Goal: Transaction & Acquisition: Purchase product/service

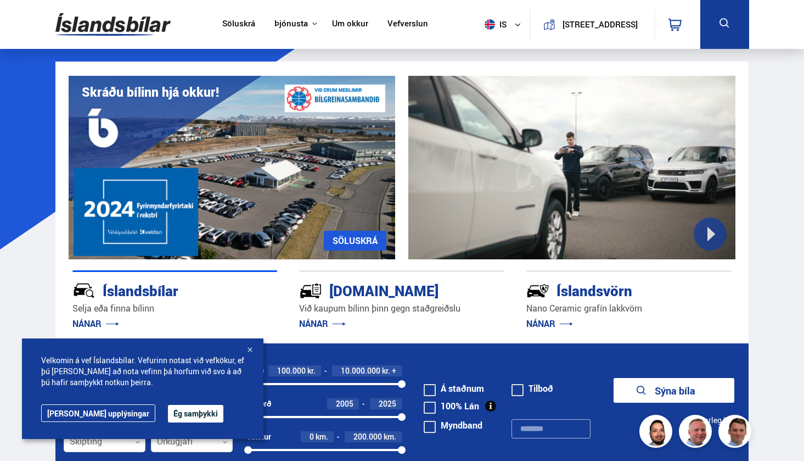
click at [168, 411] on button "Ég samþykki" at bounding box center [195, 414] width 55 height 18
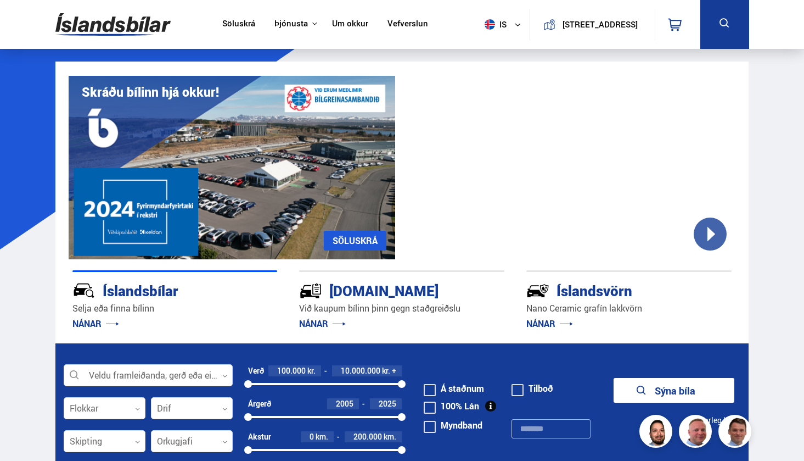
click at [227, 23] on link "Söluskrá" at bounding box center [238, 25] width 33 height 12
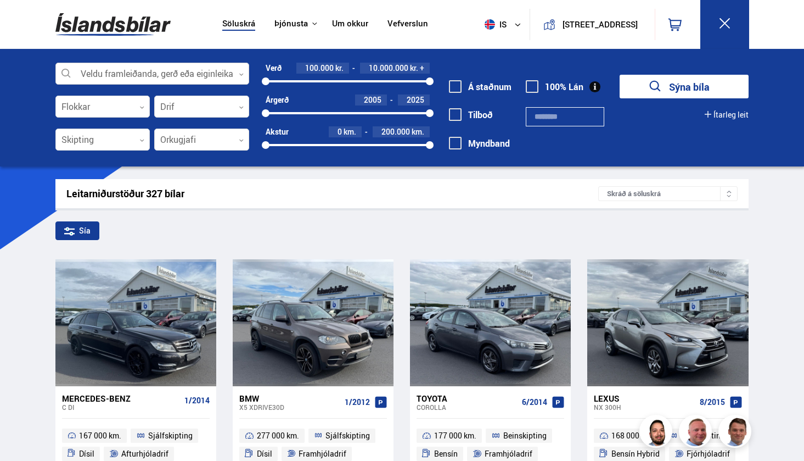
click at [173, 70] on div at bounding box center [152, 74] width 194 height 22
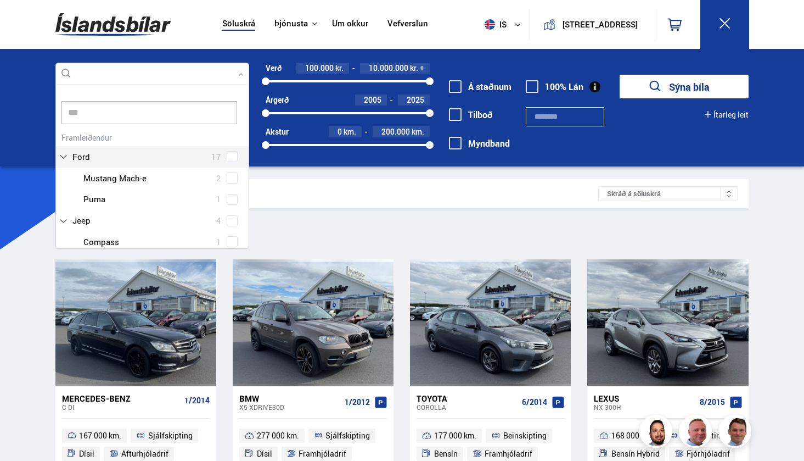
scroll to position [22, 0]
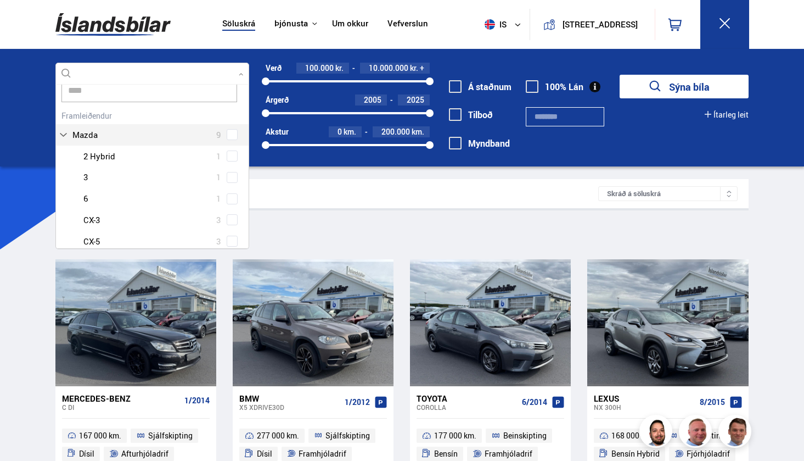
type input "*****"
click at [138, 132] on div "Mazda 9 Mazda 2 Hybrid 1 Mazda 3 1 Mazda 6 1 Mazda CX-3 3 Mazda CX-5 3" at bounding box center [152, 180] width 193 height 144
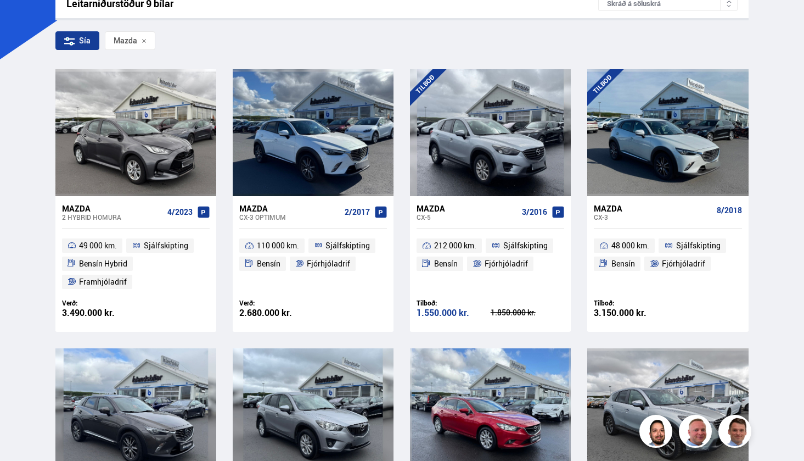
scroll to position [189, 0]
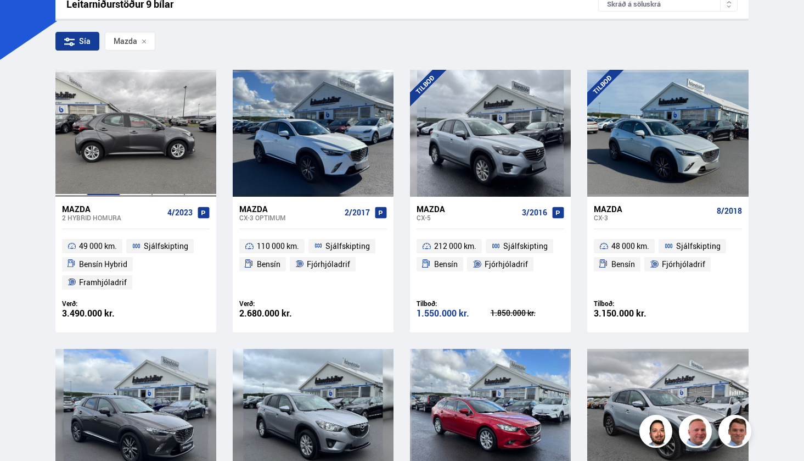
click at [114, 137] on div at bounding box center [103, 133] width 32 height 126
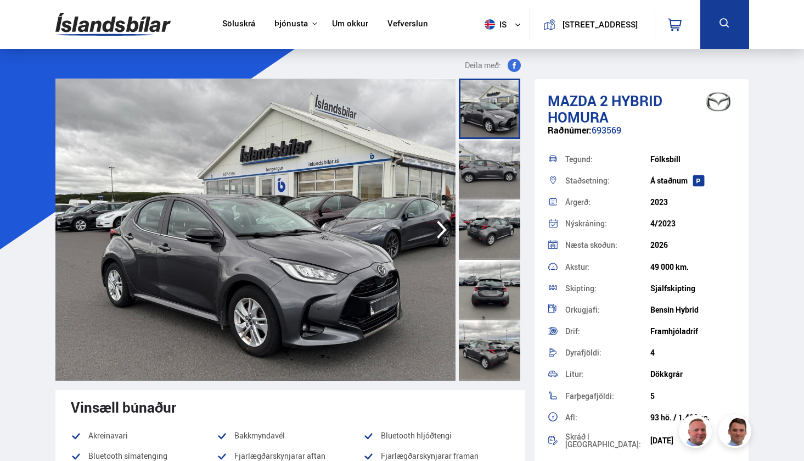
click at [485, 152] on div at bounding box center [489, 169] width 61 height 60
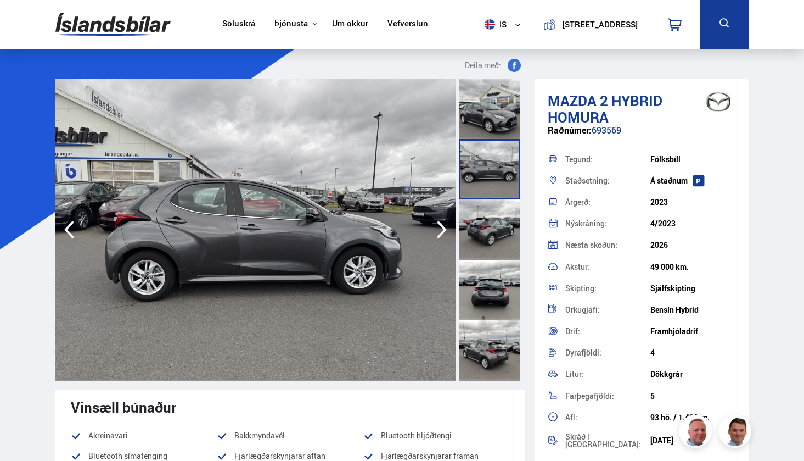
click at [485, 240] on div at bounding box center [489, 229] width 61 height 60
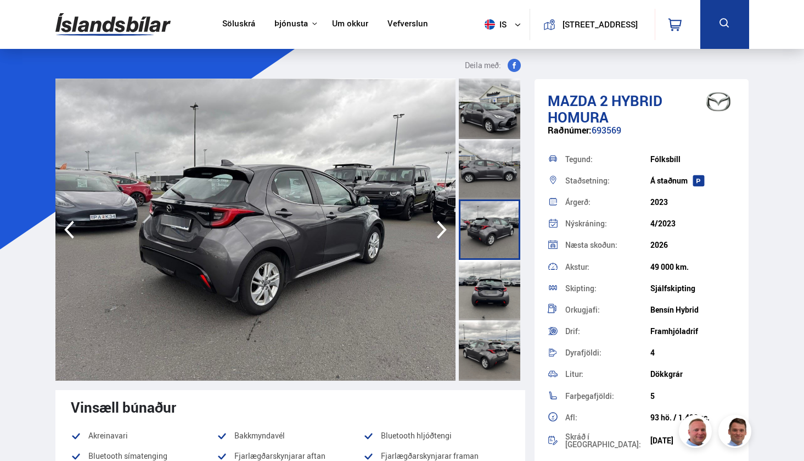
click at [497, 308] on div at bounding box center [489, 290] width 61 height 60
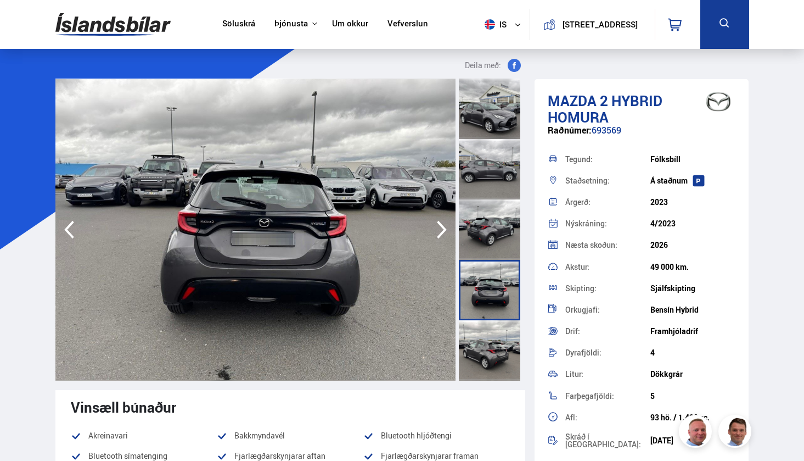
click at [491, 351] on div at bounding box center [489, 350] width 61 height 60
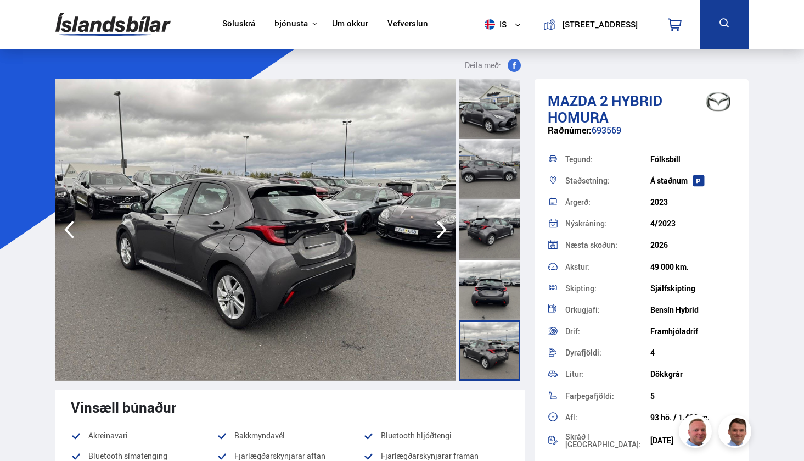
click at [489, 283] on div at bounding box center [489, 290] width 61 height 60
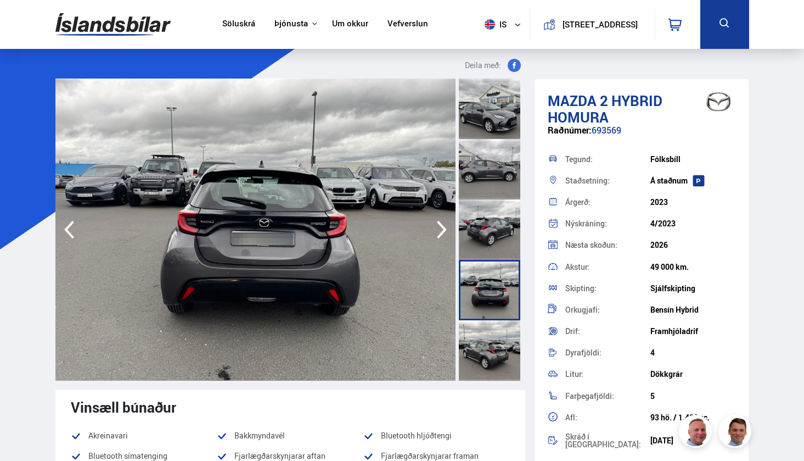
click at [490, 240] on div at bounding box center [489, 229] width 61 height 60
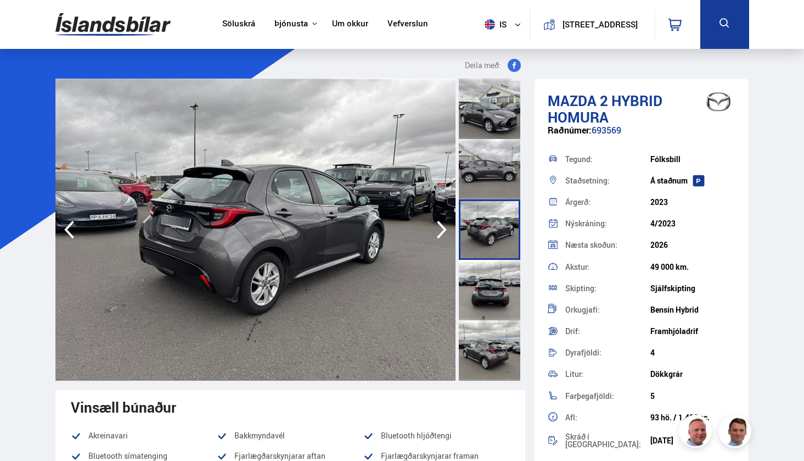
click at [489, 168] on div at bounding box center [489, 169] width 61 height 60
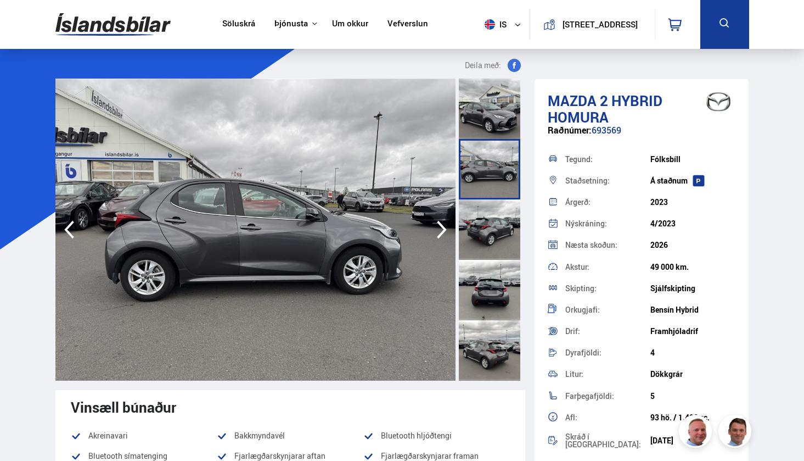
click at [485, 113] on div at bounding box center [489, 108] width 61 height 60
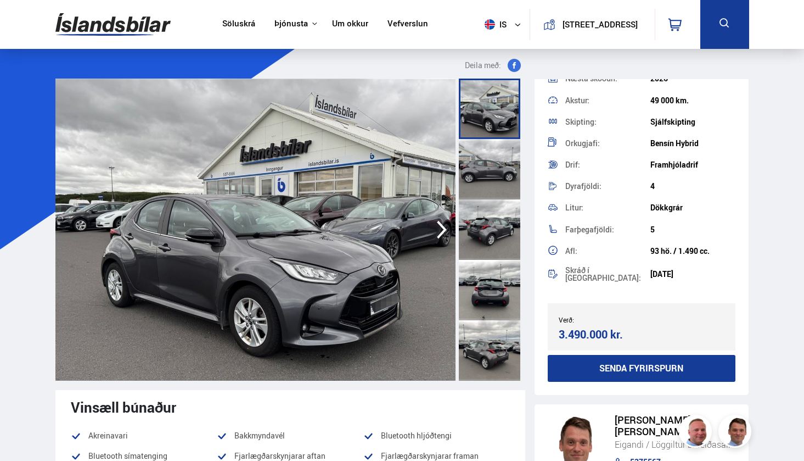
click at [479, 170] on div at bounding box center [489, 169] width 61 height 60
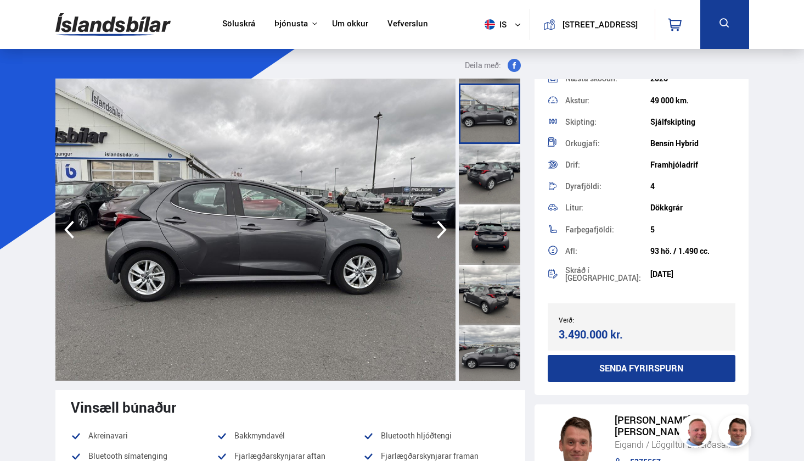
scroll to position [64, 0]
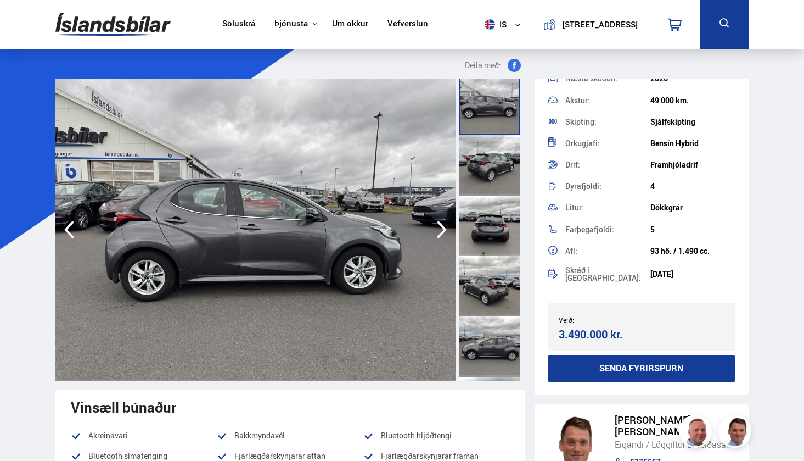
click at [492, 156] on div at bounding box center [489, 165] width 61 height 60
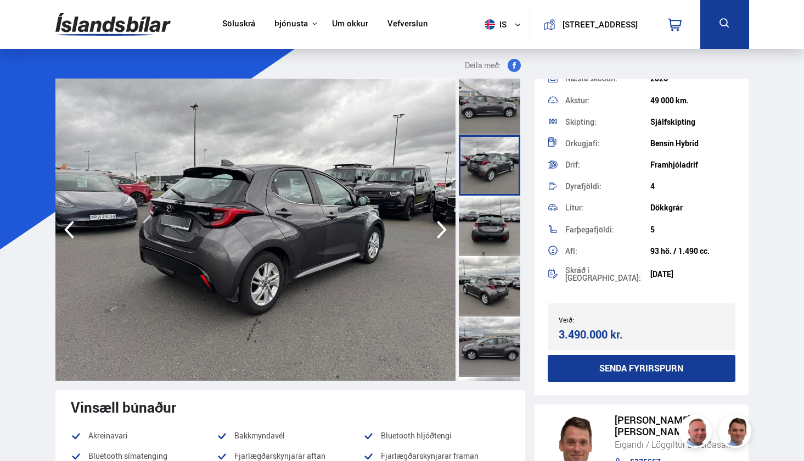
click at [483, 215] on div at bounding box center [489, 225] width 61 height 60
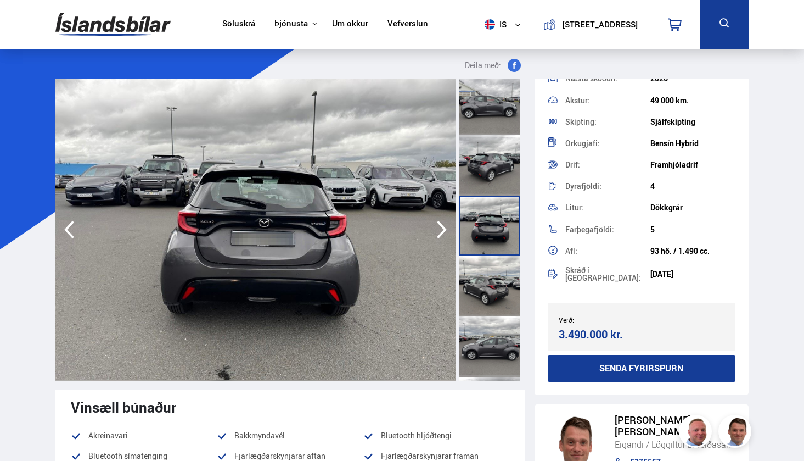
click at [482, 272] on div at bounding box center [489, 286] width 61 height 60
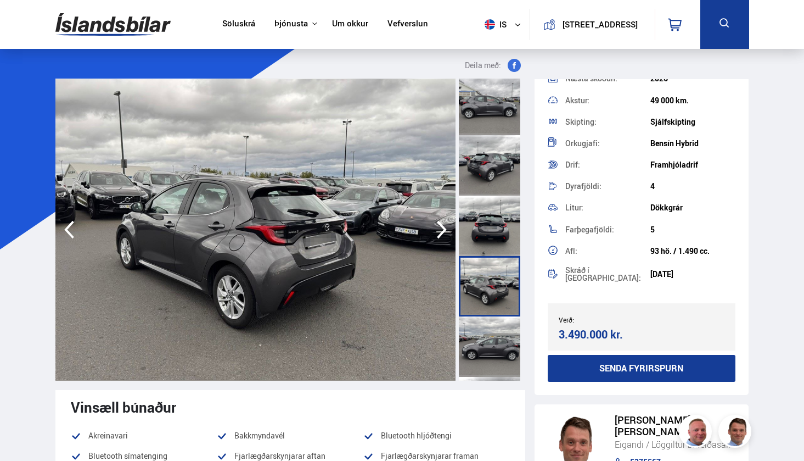
click at [482, 272] on div at bounding box center [489, 286] width 61 height 60
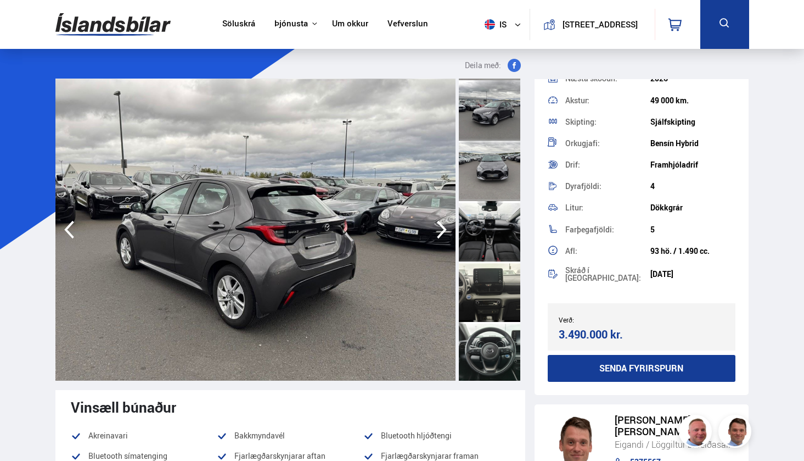
scroll to position [375, 0]
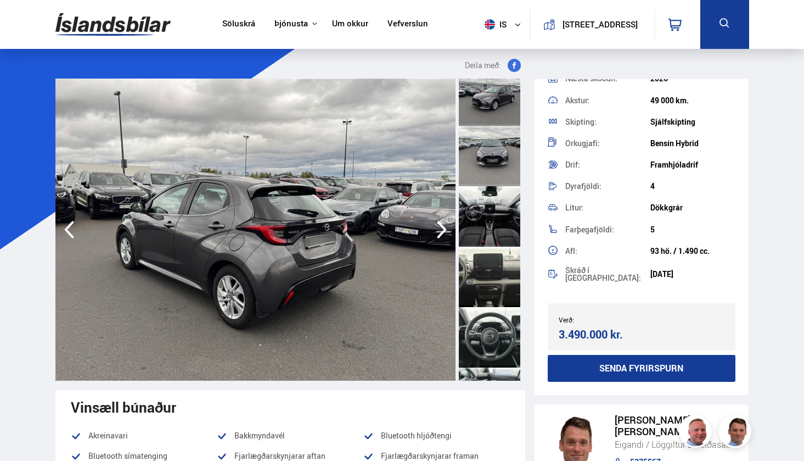
click at [487, 216] on div at bounding box center [489, 216] width 61 height 60
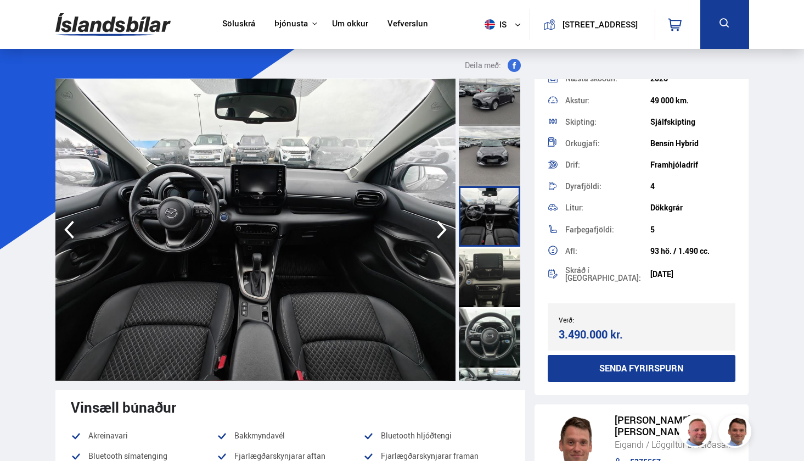
click at [484, 261] on div at bounding box center [489, 276] width 61 height 60
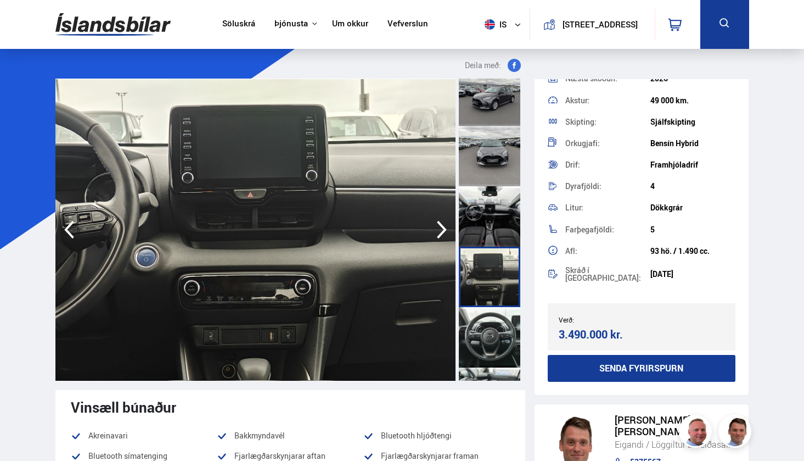
click at [486, 343] on div at bounding box center [489, 337] width 61 height 60
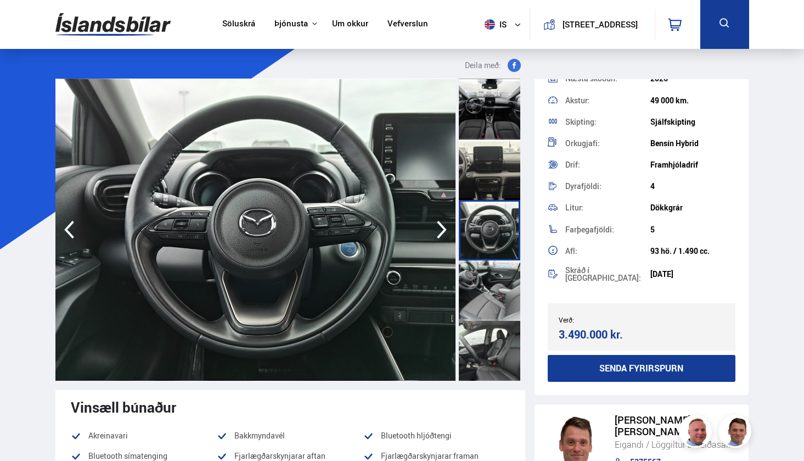
scroll to position [499, 0]
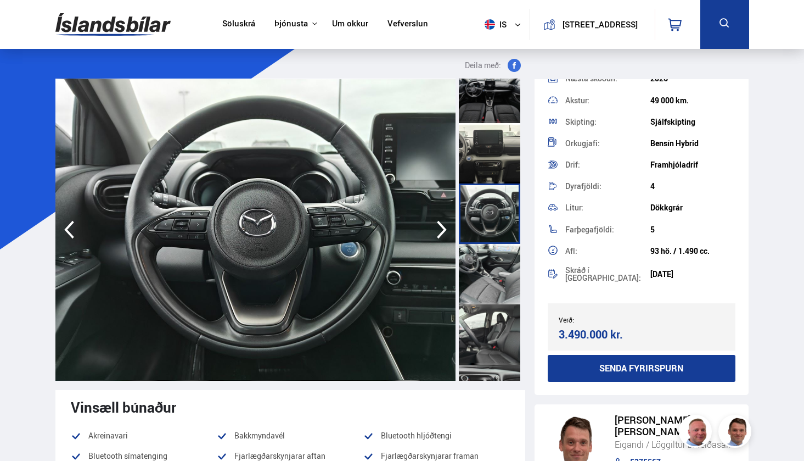
click at [491, 271] on div at bounding box center [489, 274] width 61 height 60
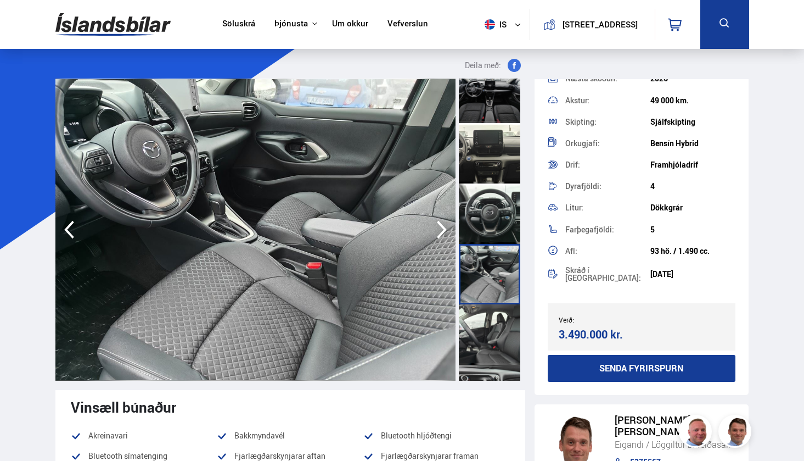
click at [485, 317] on div at bounding box center [489, 334] width 61 height 60
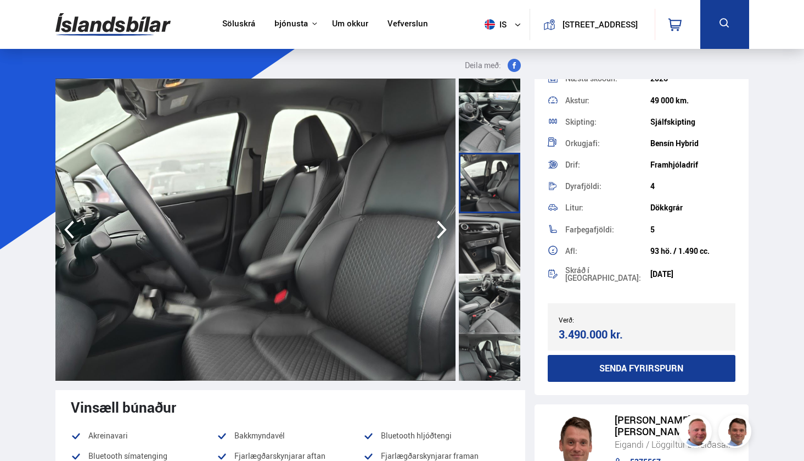
scroll to position [661, 0]
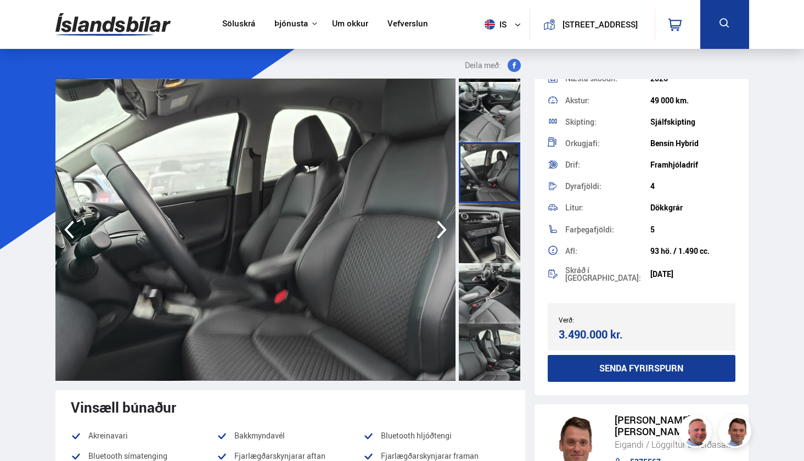
click at [488, 285] on div at bounding box center [489, 293] width 61 height 60
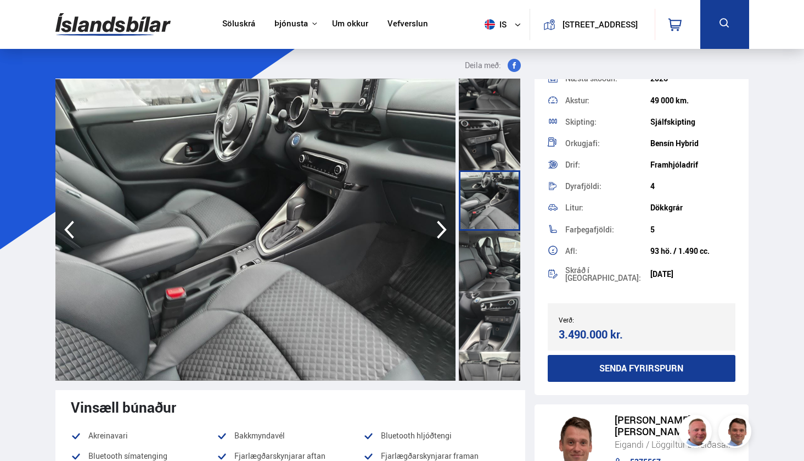
scroll to position [763, 0]
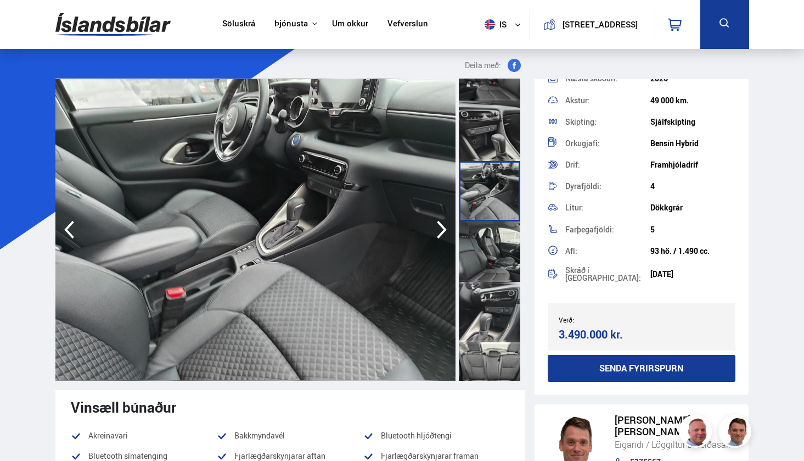
click at [489, 313] on div at bounding box center [489, 312] width 61 height 60
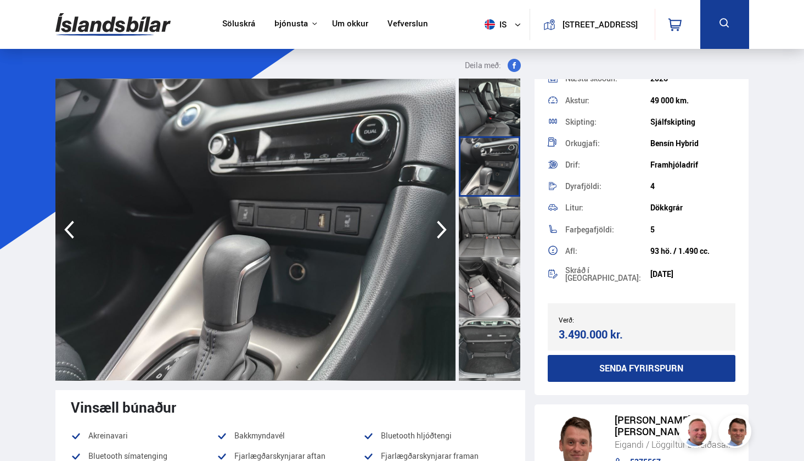
scroll to position [911, 0]
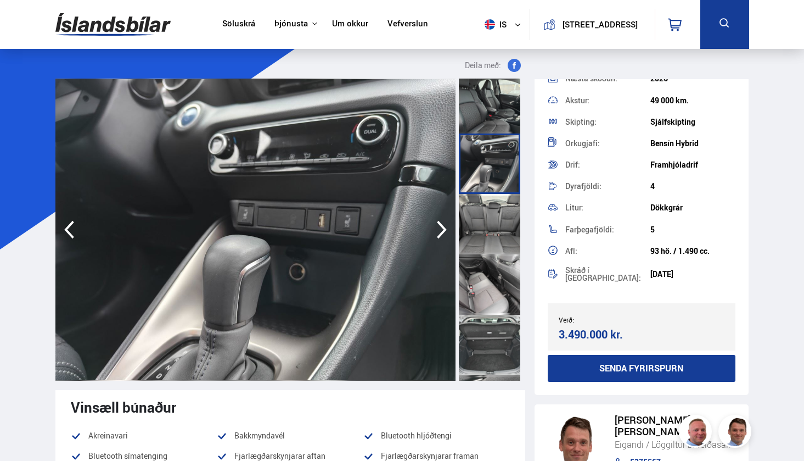
click at [489, 287] on div at bounding box center [489, 284] width 61 height 60
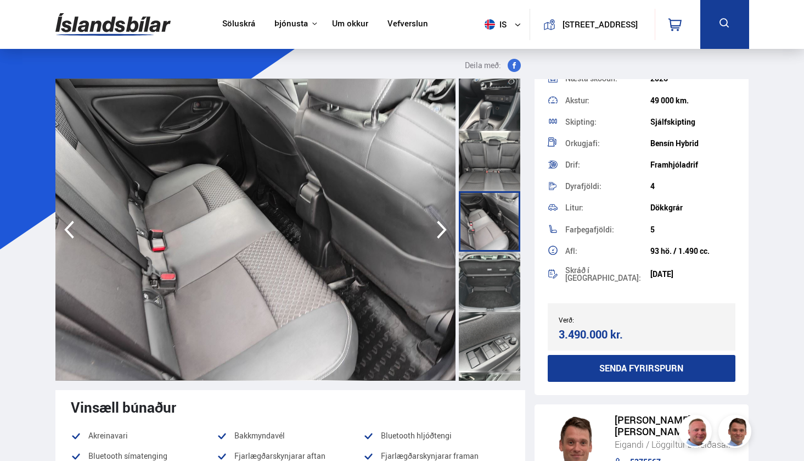
scroll to position [978, 0]
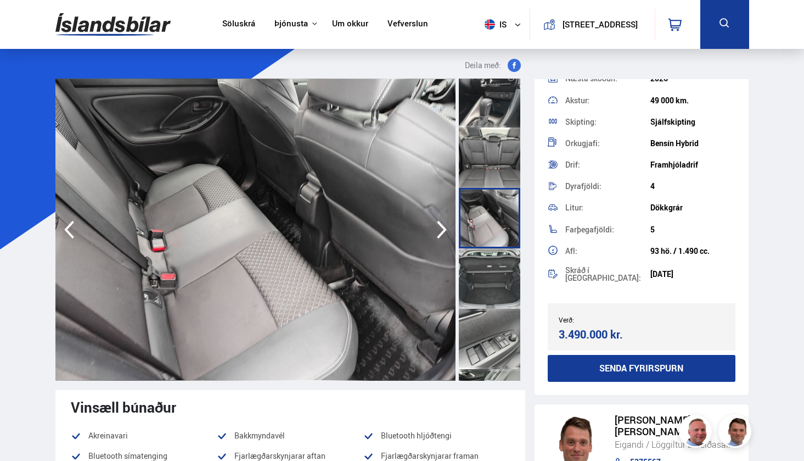
click at [492, 285] on div at bounding box center [489, 278] width 61 height 60
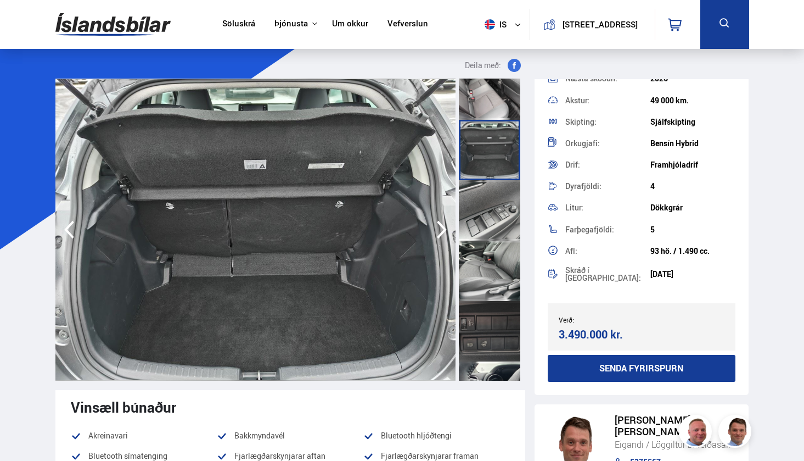
scroll to position [1107, 0]
click at [492, 233] on div at bounding box center [489, 209] width 61 height 60
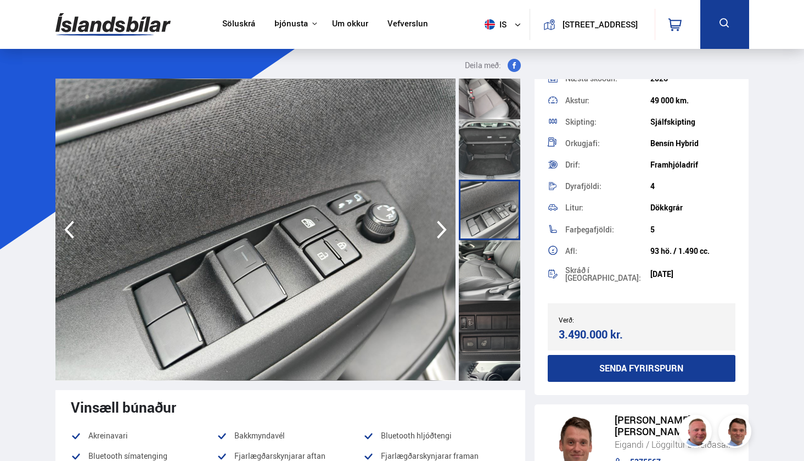
click at [492, 257] on div at bounding box center [489, 270] width 61 height 60
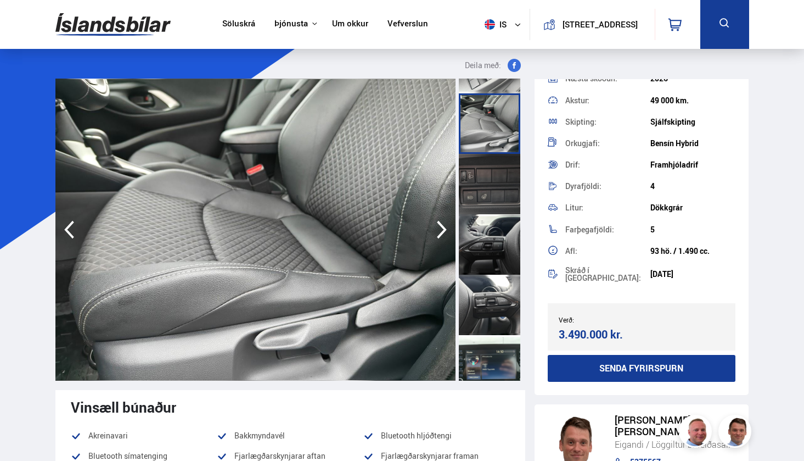
scroll to position [1260, 0]
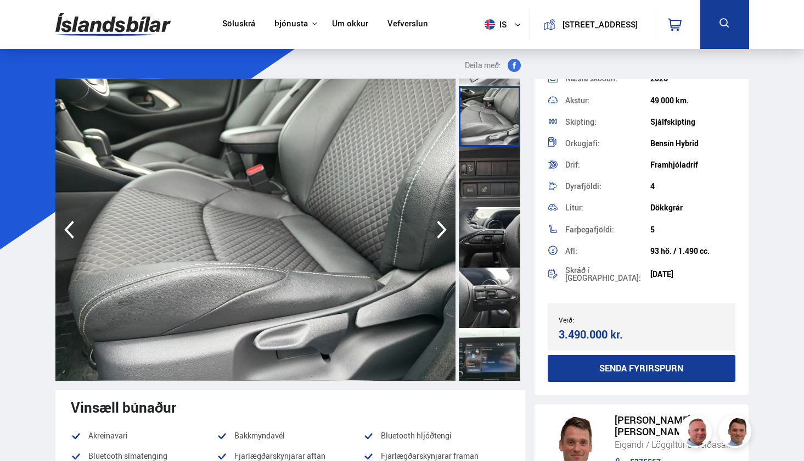
click at [491, 233] on div at bounding box center [489, 237] width 61 height 60
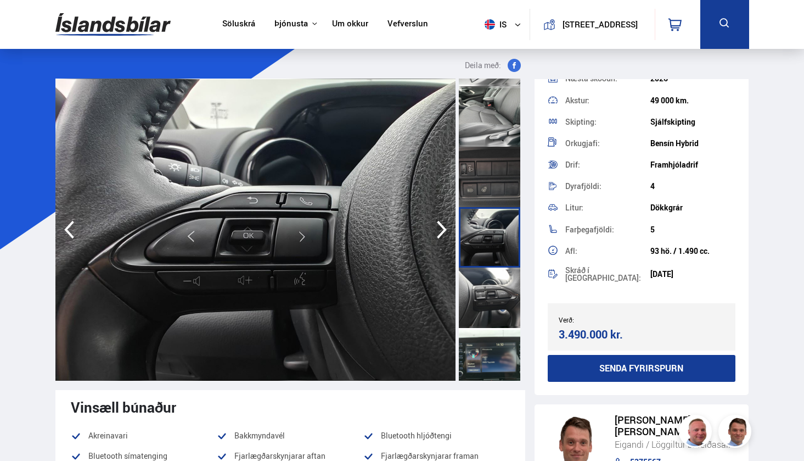
click at [491, 303] on div at bounding box center [489, 297] width 61 height 60
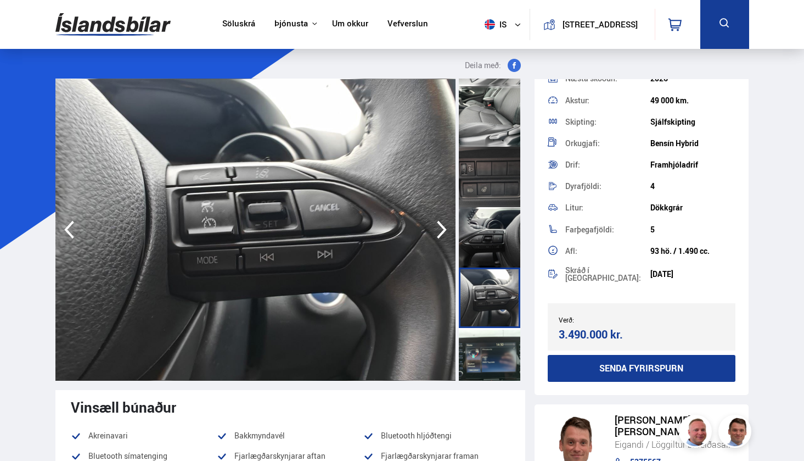
click at [496, 359] on div at bounding box center [489, 358] width 61 height 60
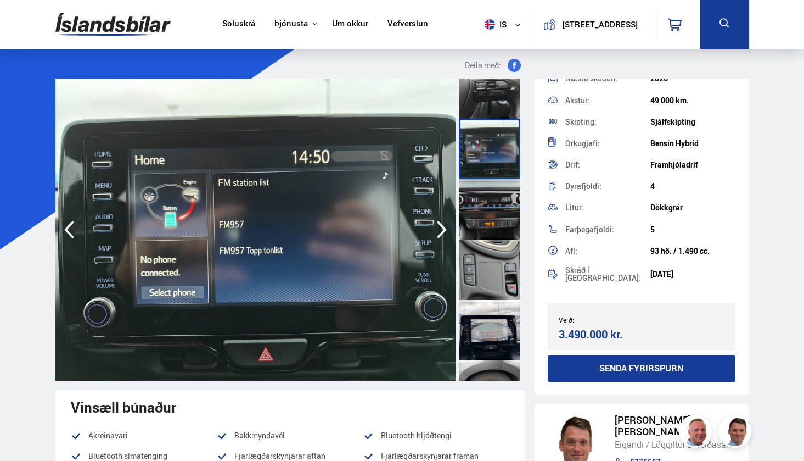
scroll to position [1476, 0]
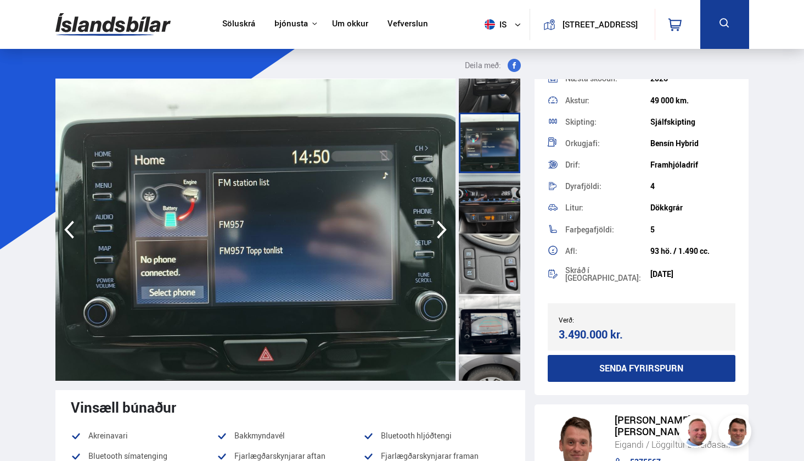
click at [497, 305] on div at bounding box center [489, 324] width 61 height 60
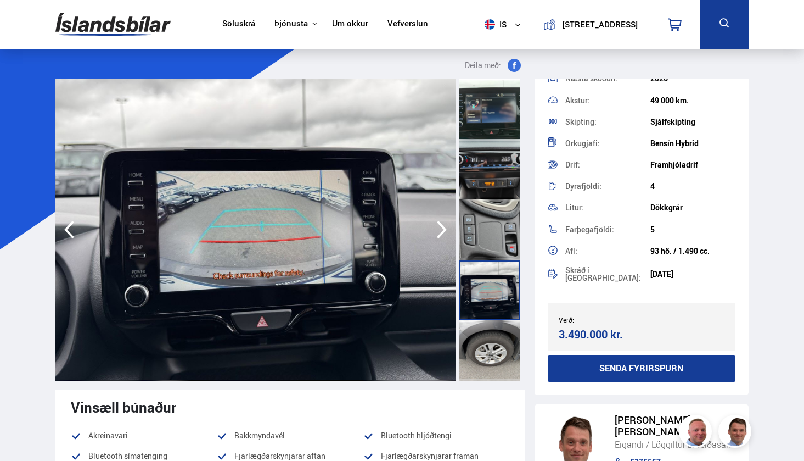
scroll to position [1510, 0]
click at [489, 365] on div at bounding box center [489, 350] width 61 height 60
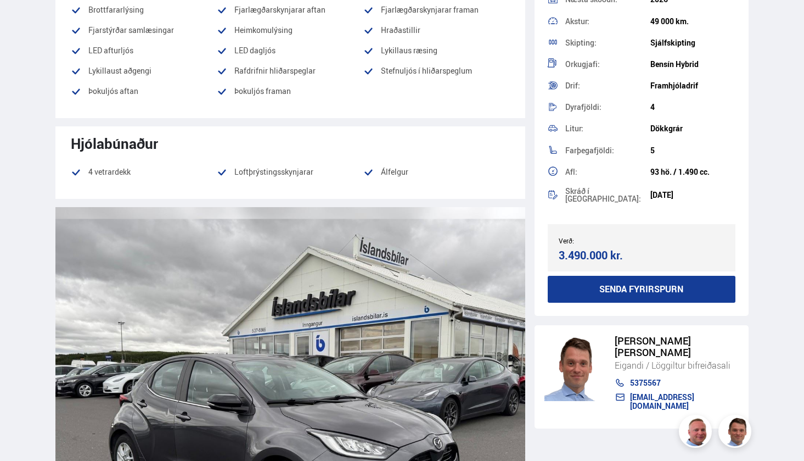
scroll to position [1092, 0]
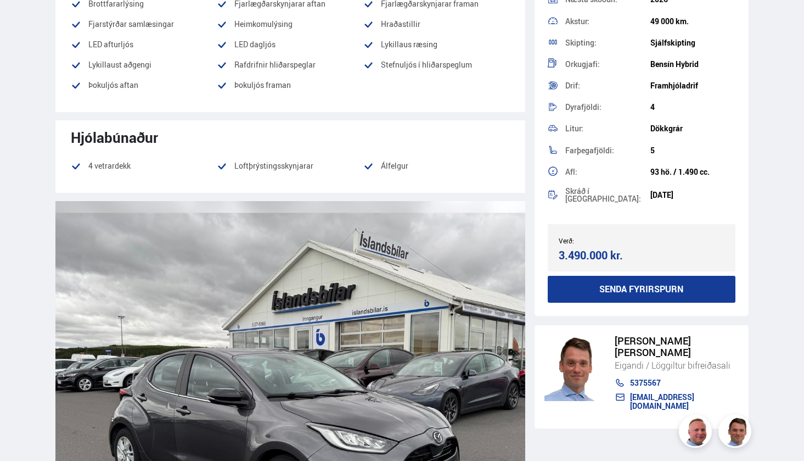
drag, startPoint x: 136, startPoint y: 164, endPoint x: 58, endPoint y: 166, distance: 78.0
click at [58, 166] on div "Hjólabúnaður 4 vetrardekk Loftþrýstingsskynjarar [GEOGRAPHIC_DATA]" at bounding box center [290, 156] width 470 height 72
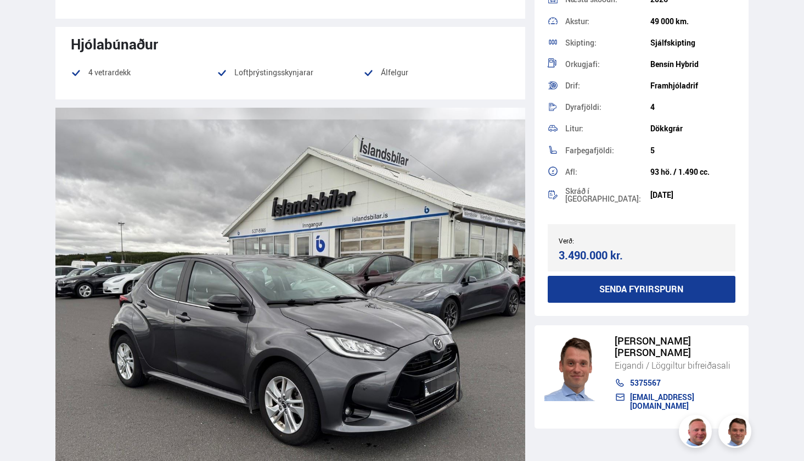
scroll to position [1193, 0]
